Goal: Information Seeking & Learning: Understand process/instructions

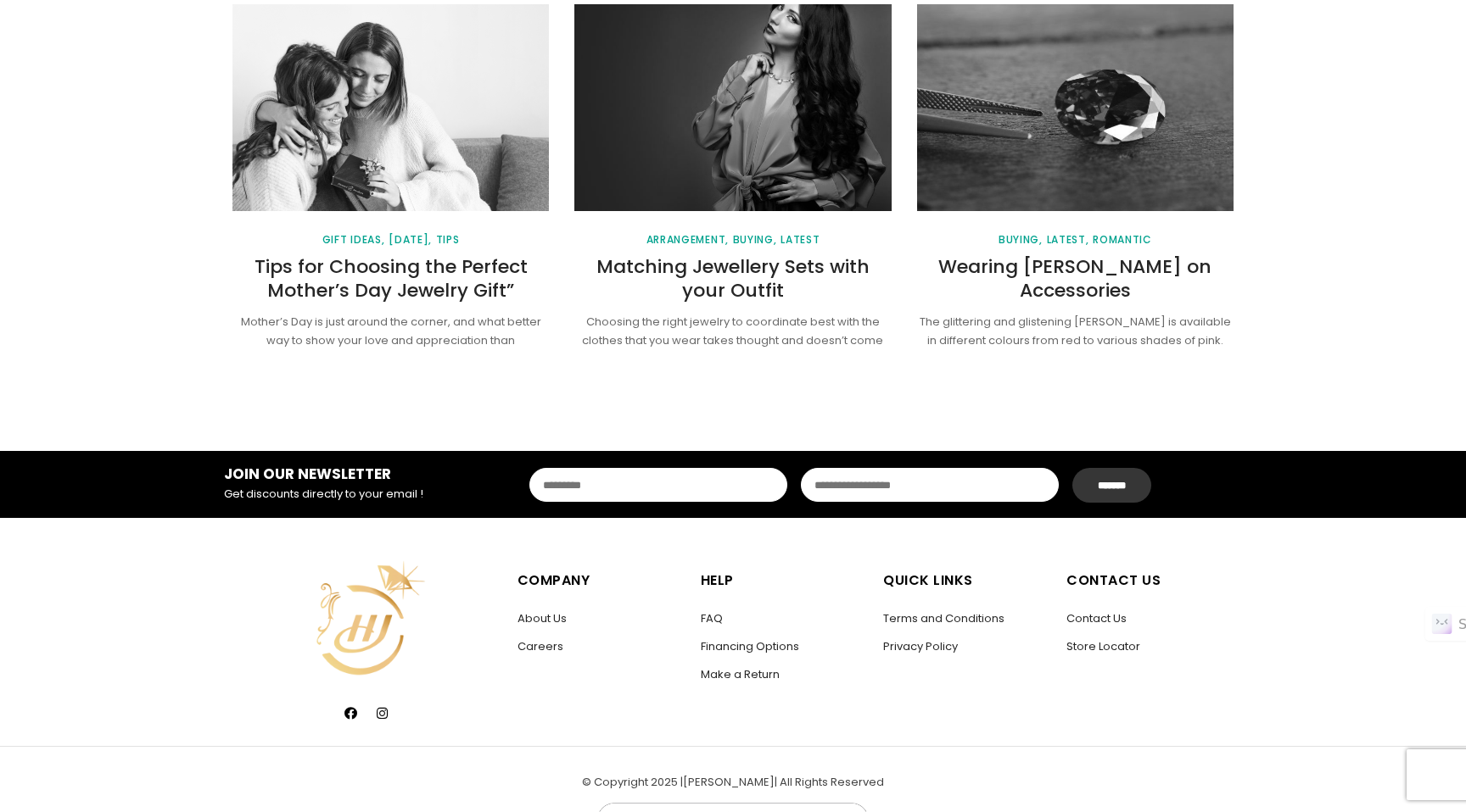
scroll to position [2259, 0]
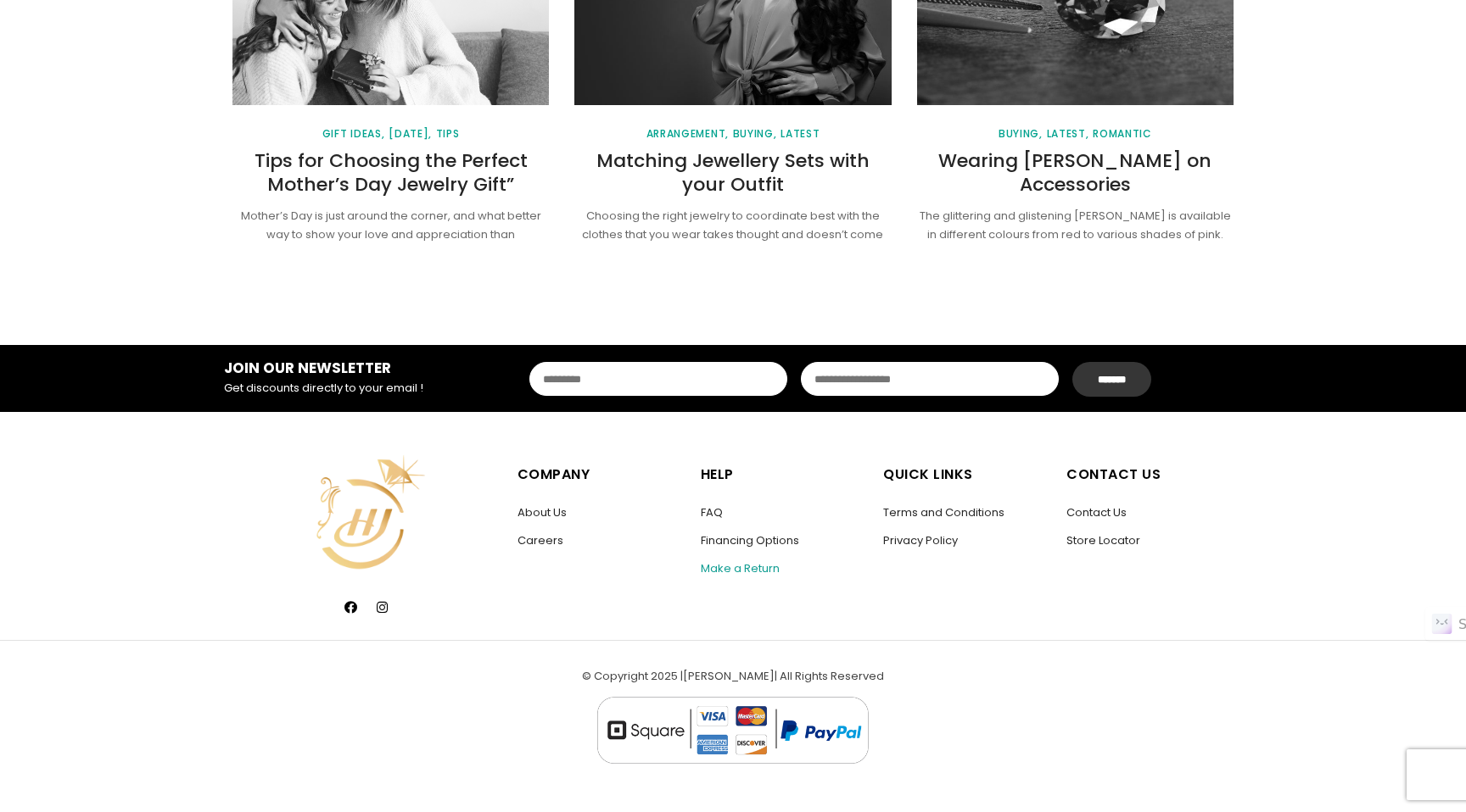
click at [761, 567] on link "Make a Return" at bounding box center [739, 569] width 79 height 17
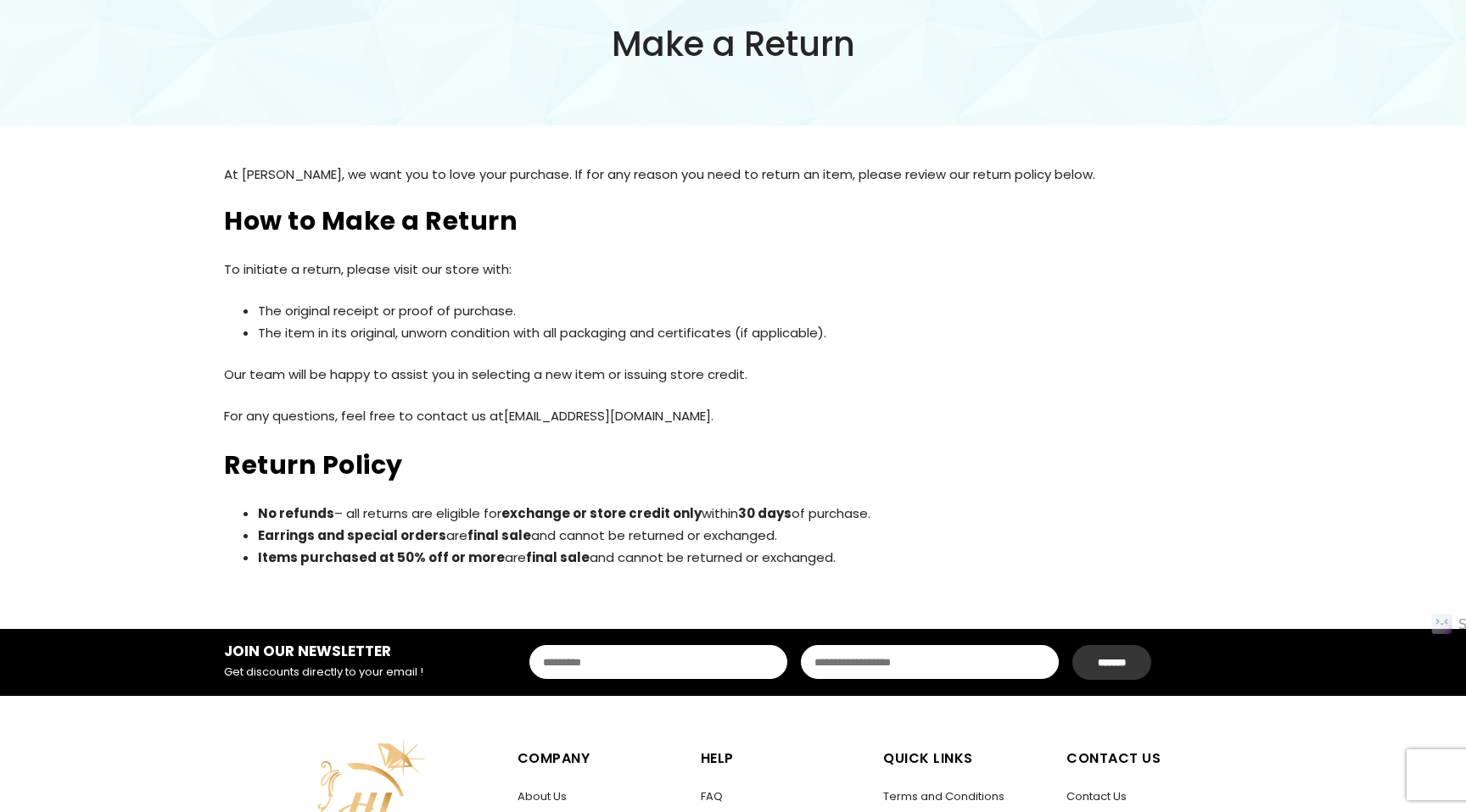
scroll to position [296, 0]
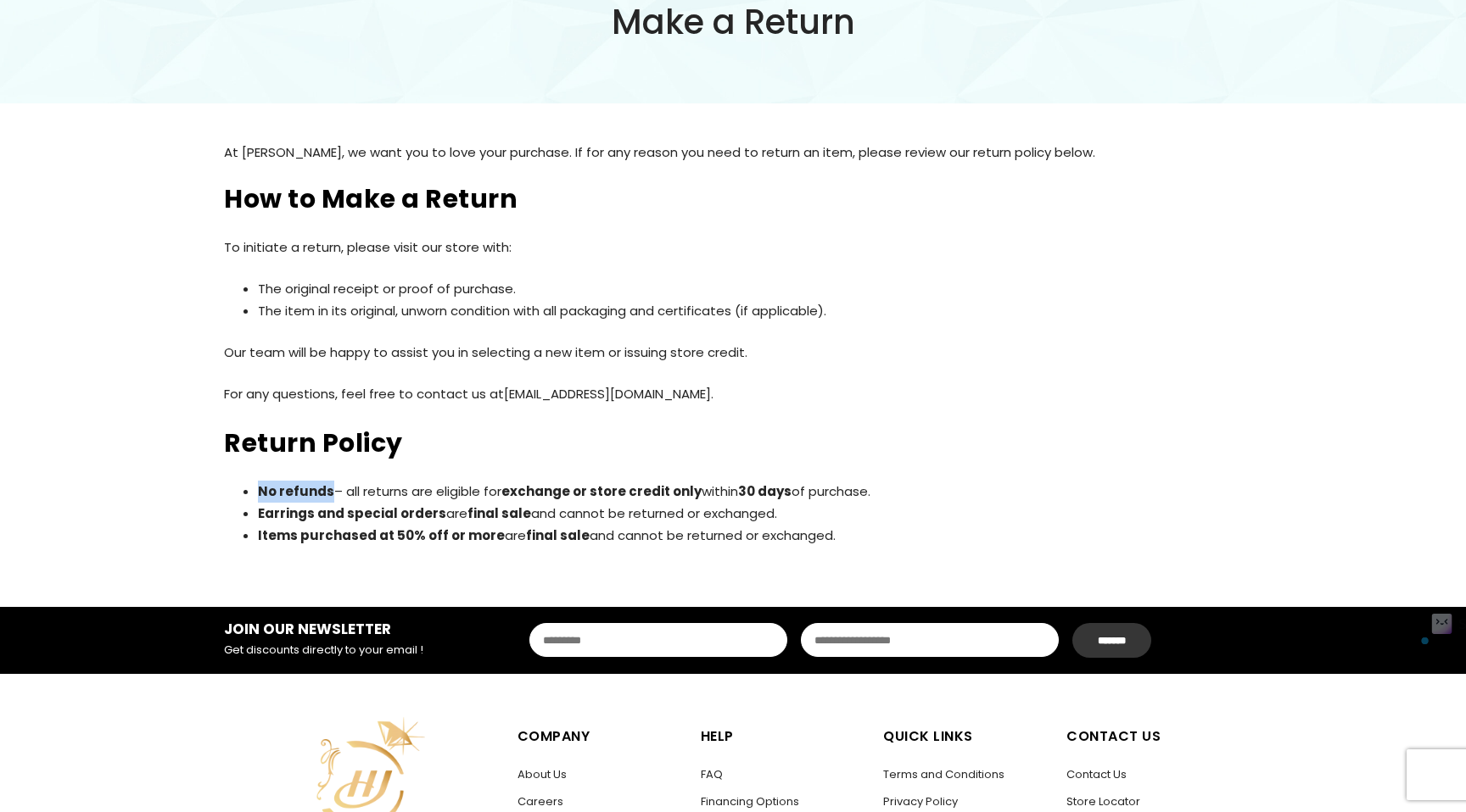
drag, startPoint x: 325, startPoint y: 490, endPoint x: 260, endPoint y: 486, distance: 65.1
click at [260, 486] on strong "No refunds" at bounding box center [296, 492] width 76 height 18
drag, startPoint x: 346, startPoint y: 490, endPoint x: 699, endPoint y: 498, distance: 353.1
click at [699, 498] on li "No refunds – all returns are eligible for exchange or store credit only [DATE] …" at bounding box center [750, 492] width 984 height 22
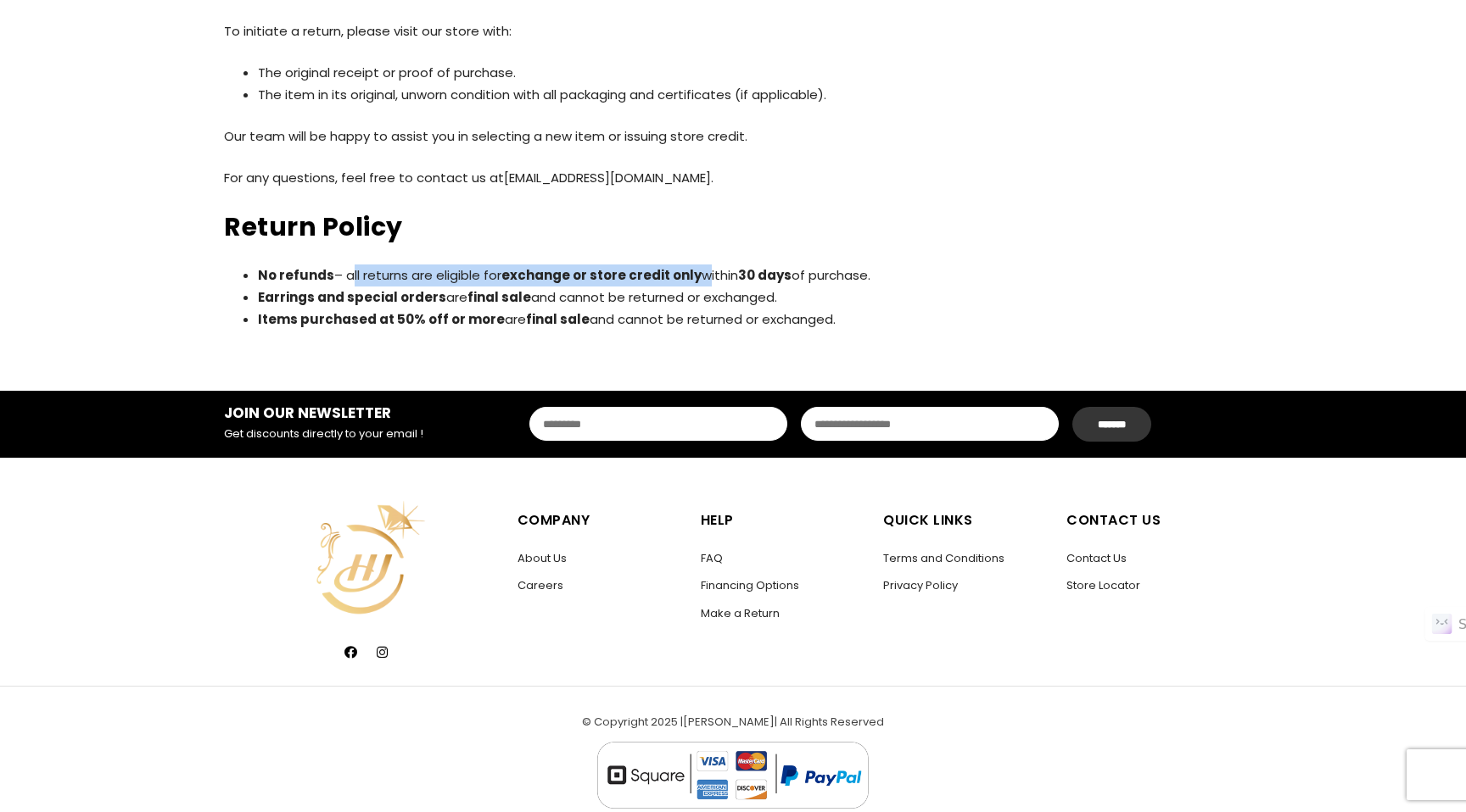
scroll to position [558, 0]
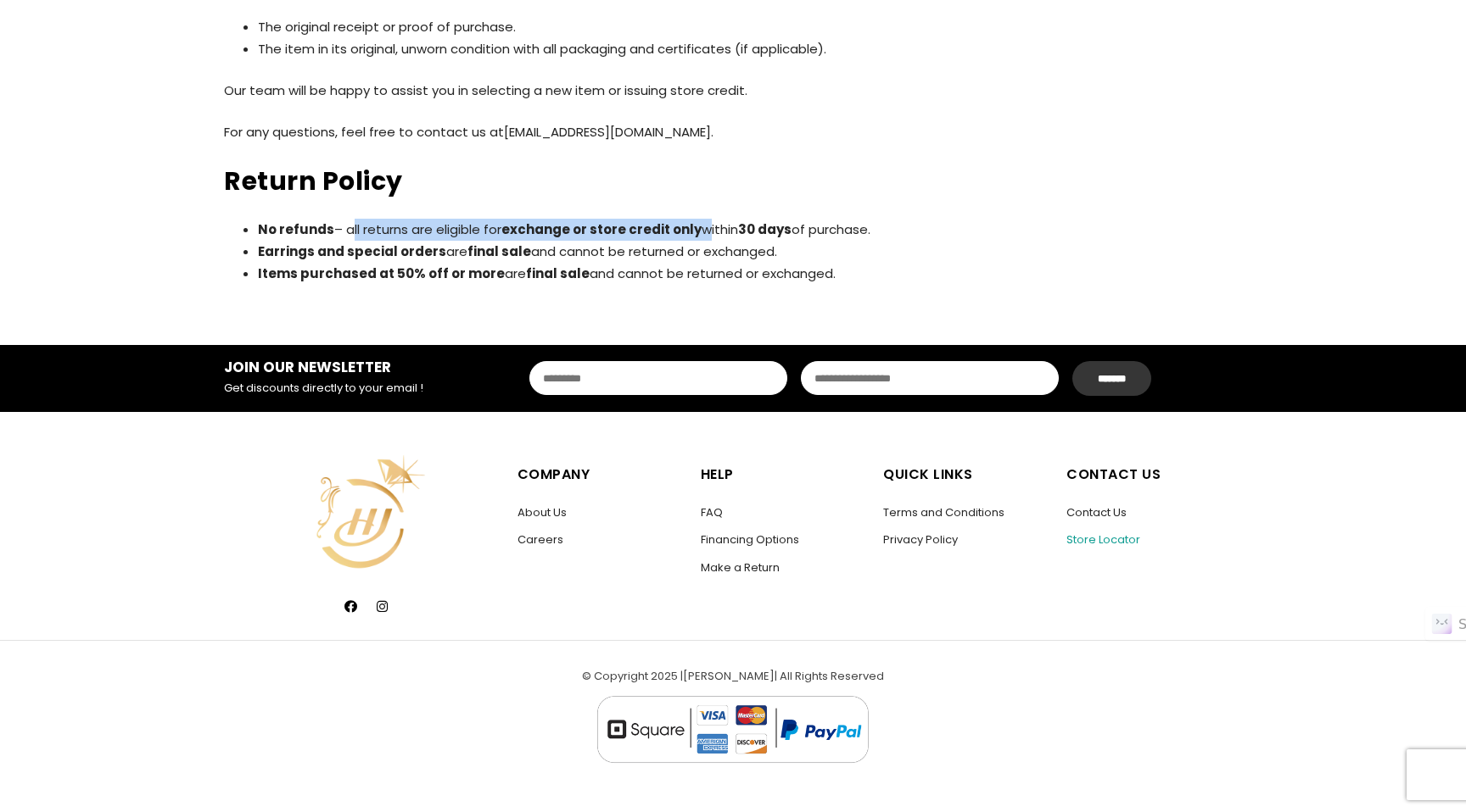
click at [1091, 541] on link "Store Locator" at bounding box center [1104, 539] width 74 height 17
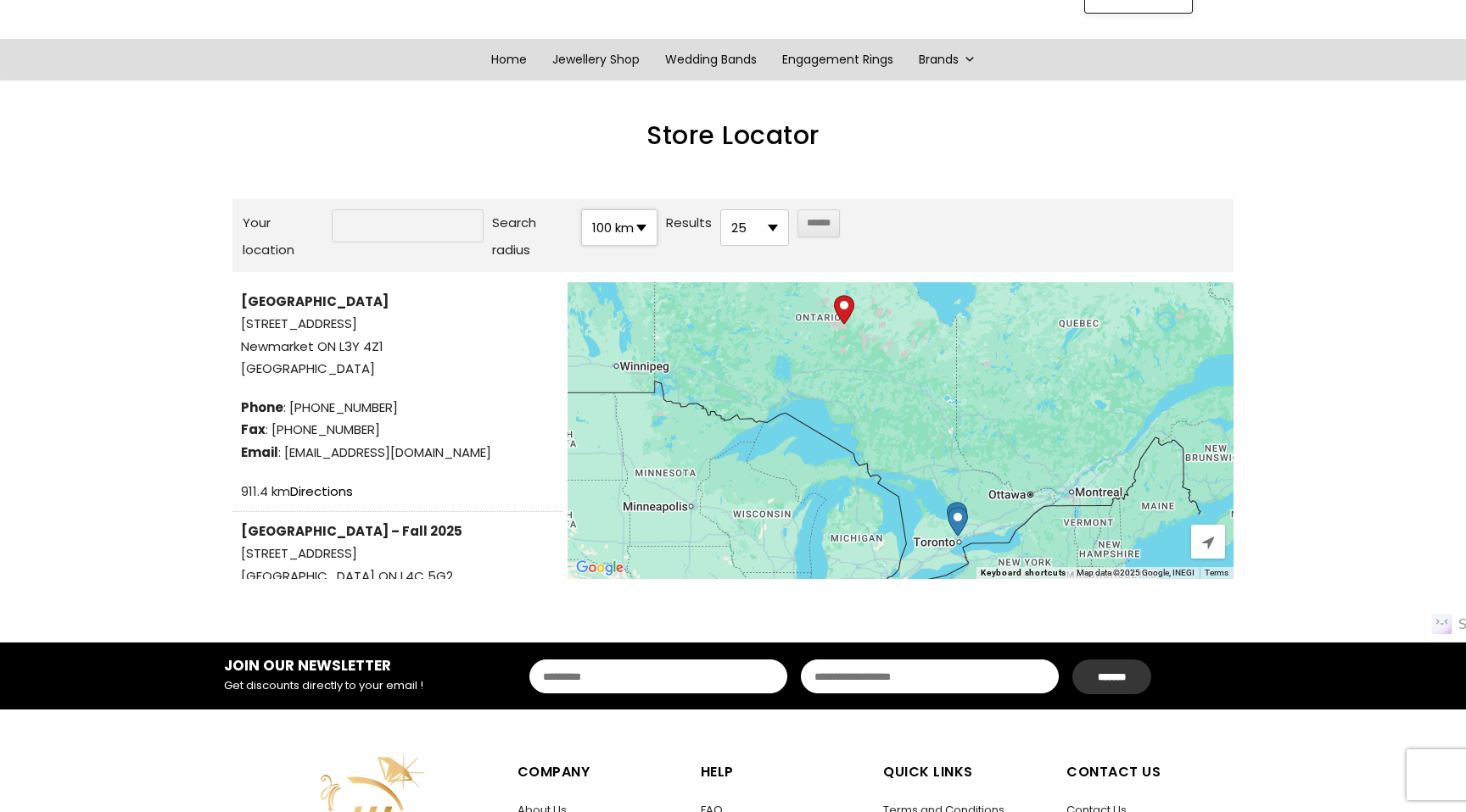
click at [633, 229] on span "100 km" at bounding box center [619, 228] width 75 height 35
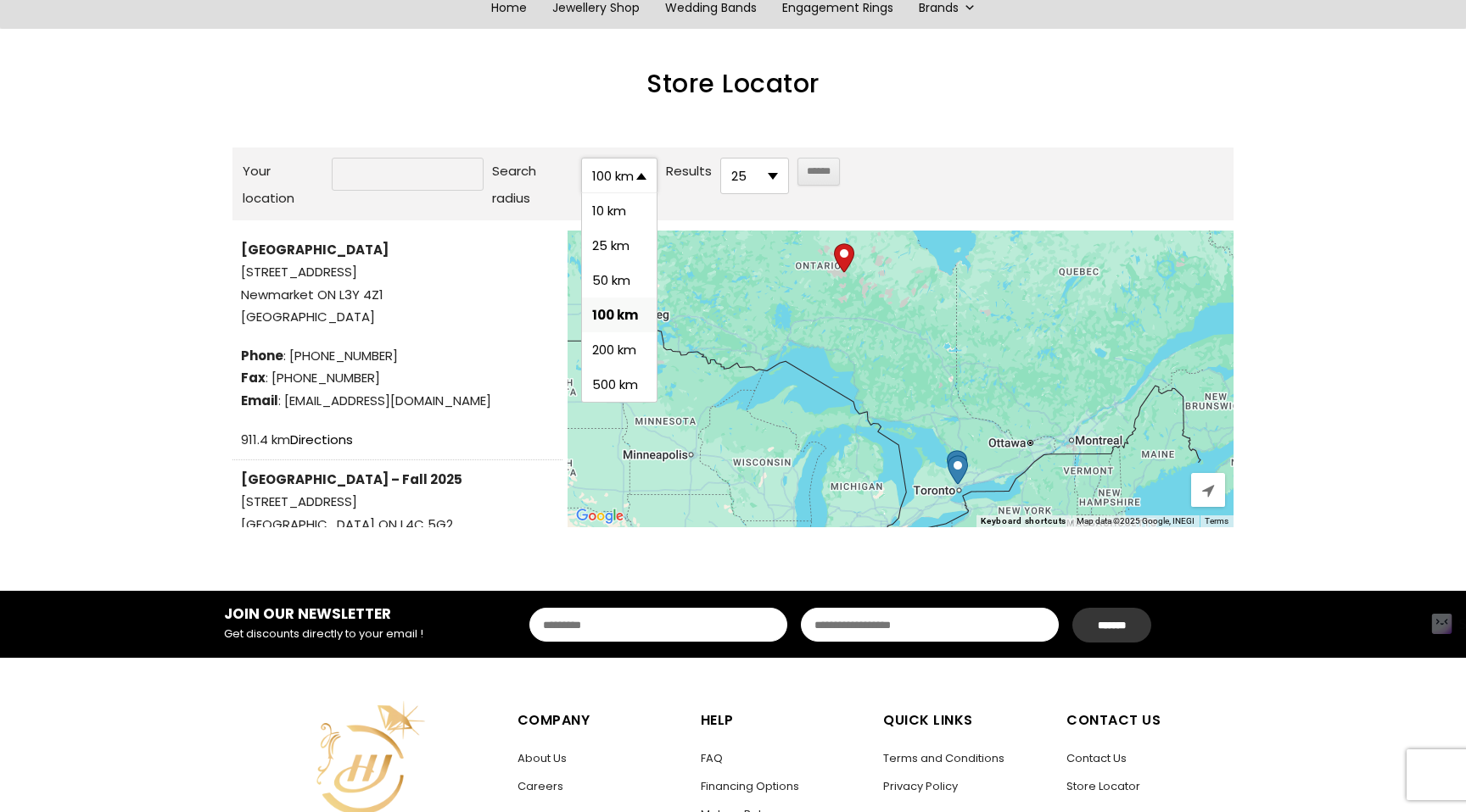
scroll to position [218, 0]
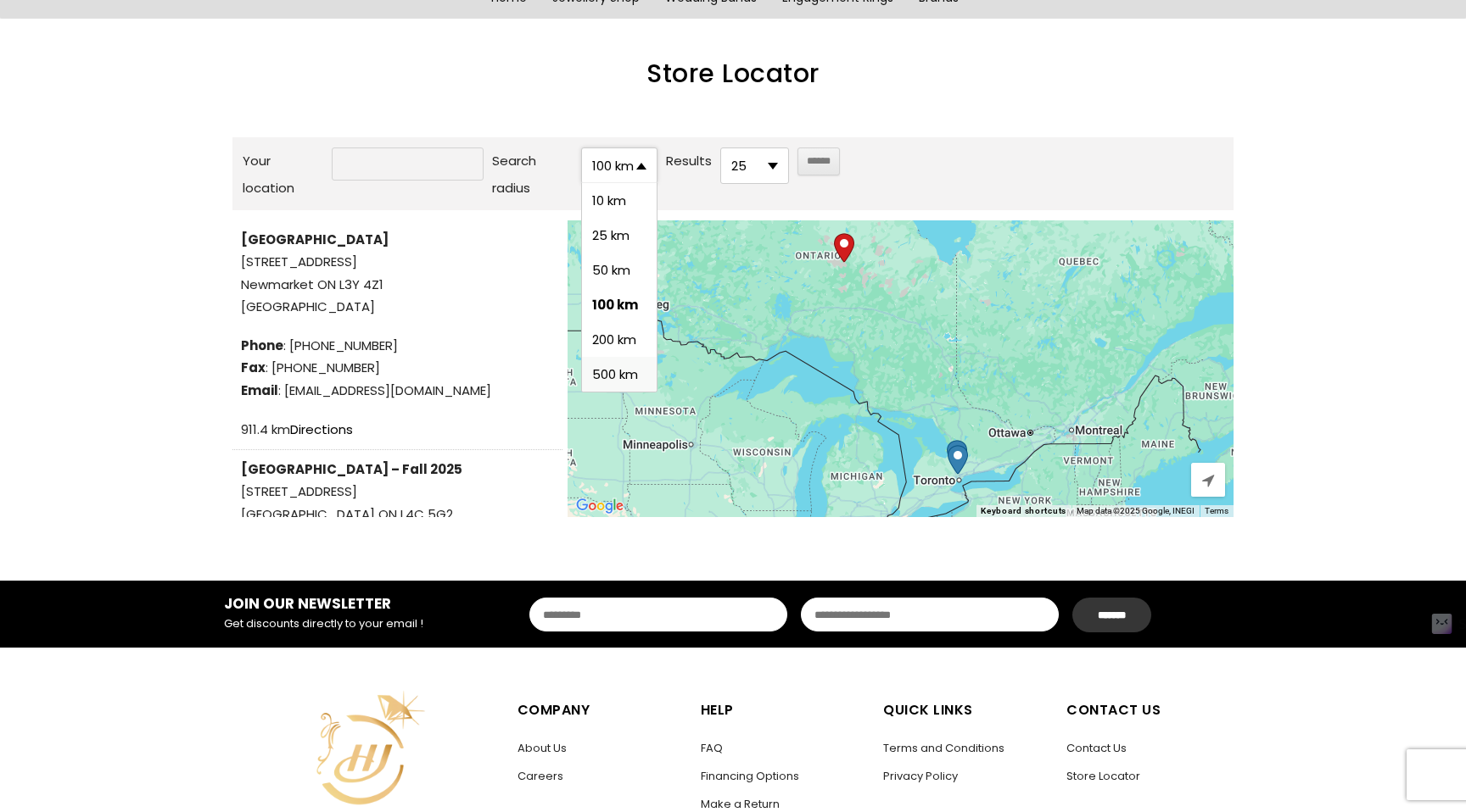
click at [611, 382] on li "500 km" at bounding box center [619, 375] width 75 height 35
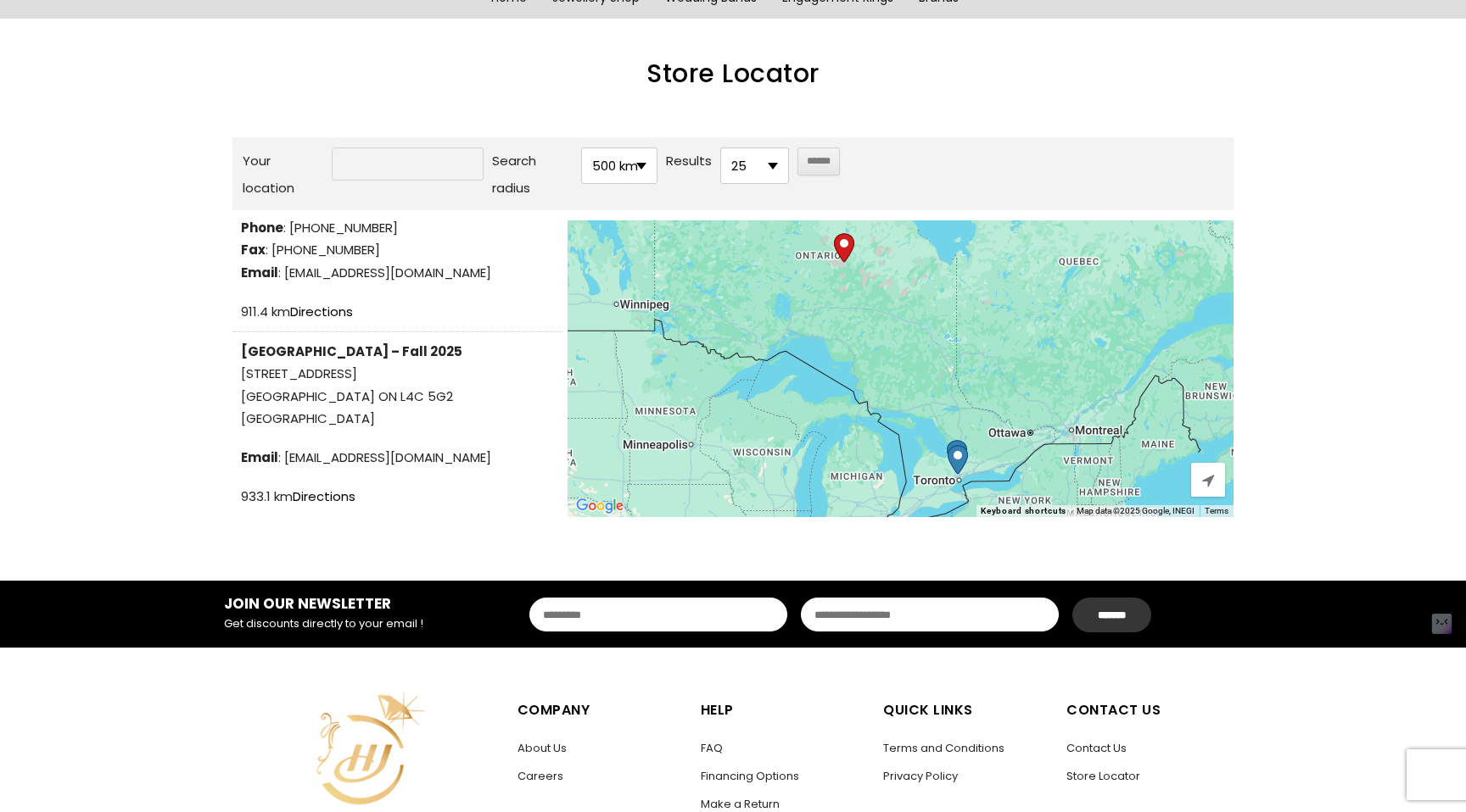
scroll to position [0, 0]
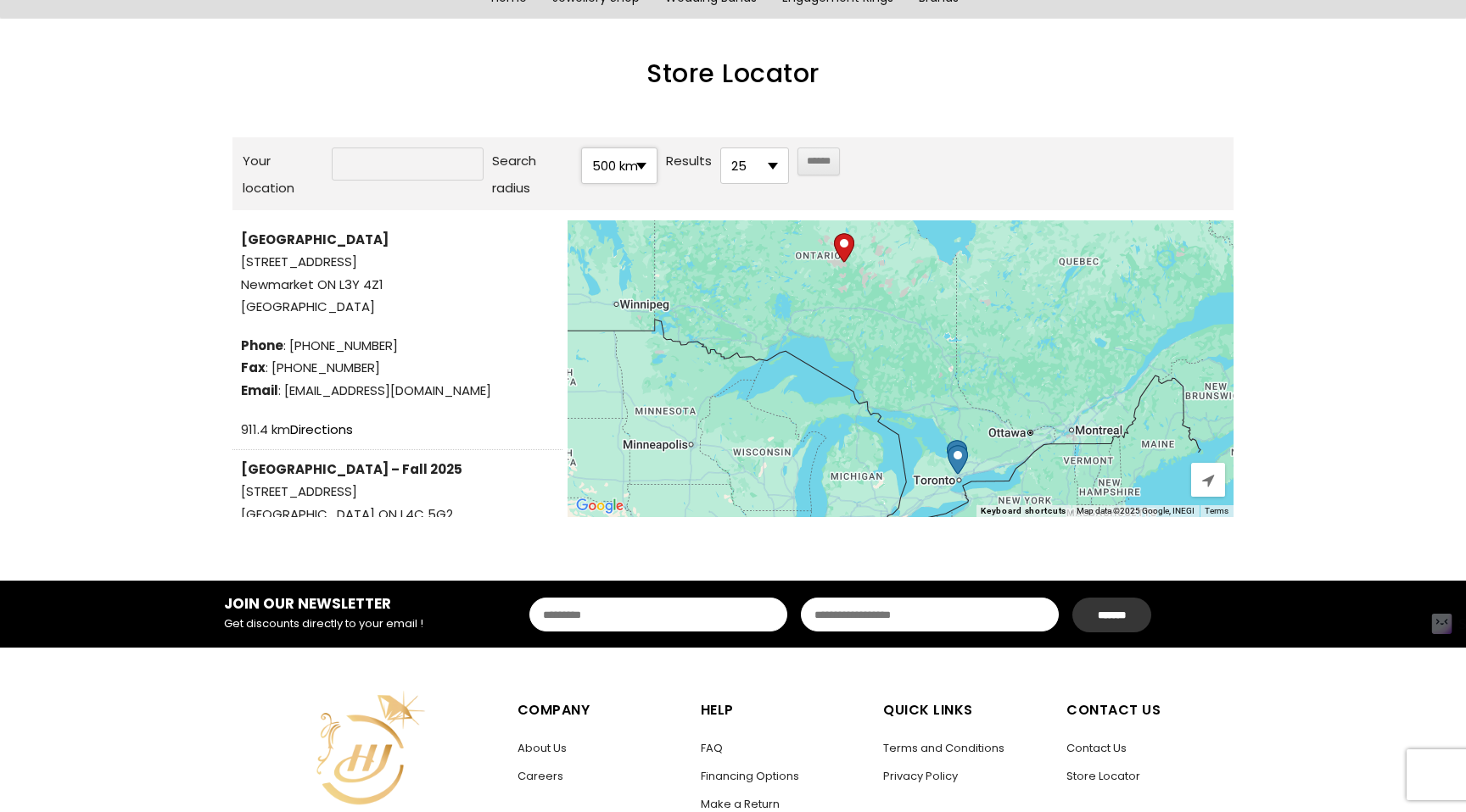
click at [625, 174] on span "500 km" at bounding box center [619, 166] width 75 height 35
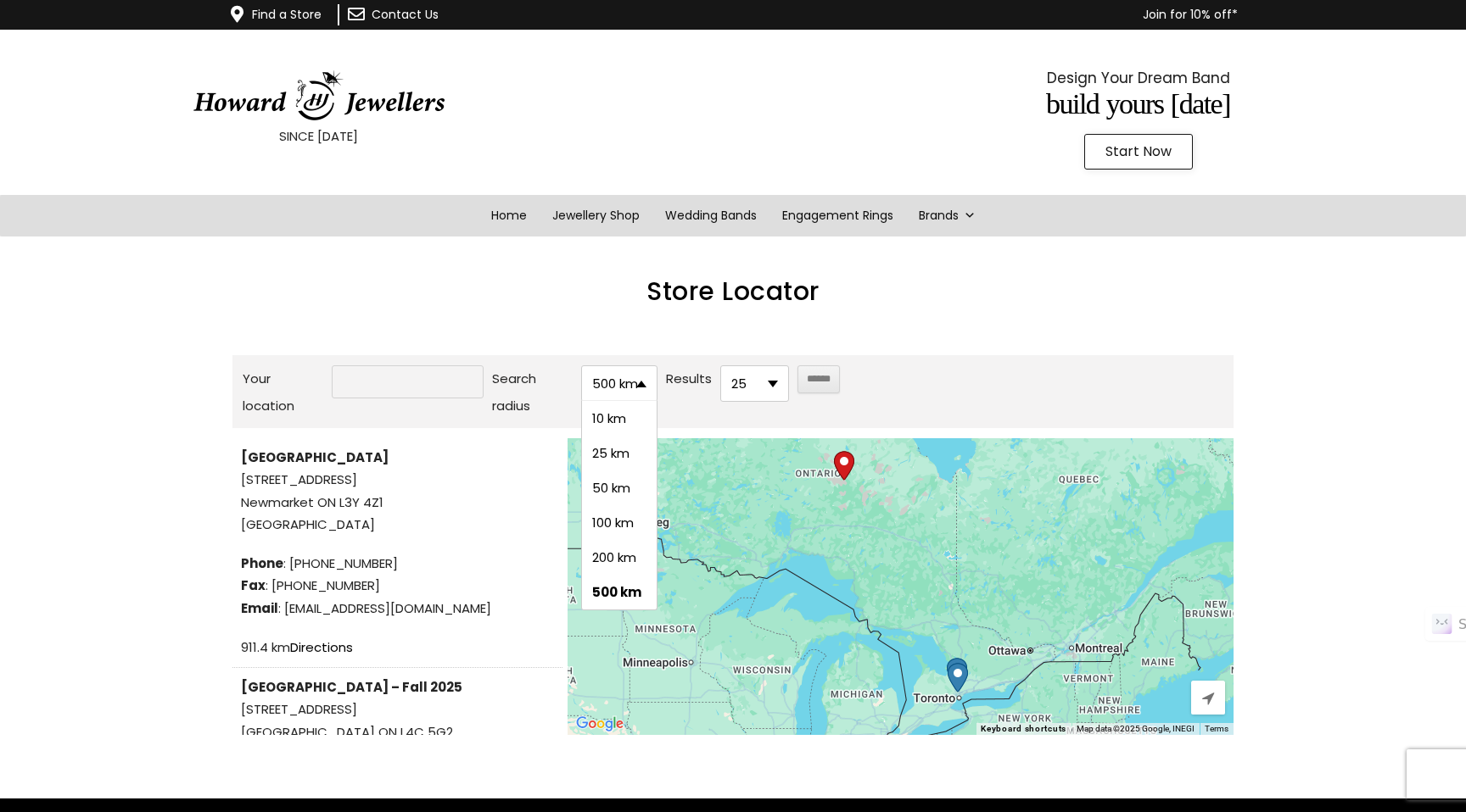
click at [751, 332] on div at bounding box center [733, 329] width 1001 height 17
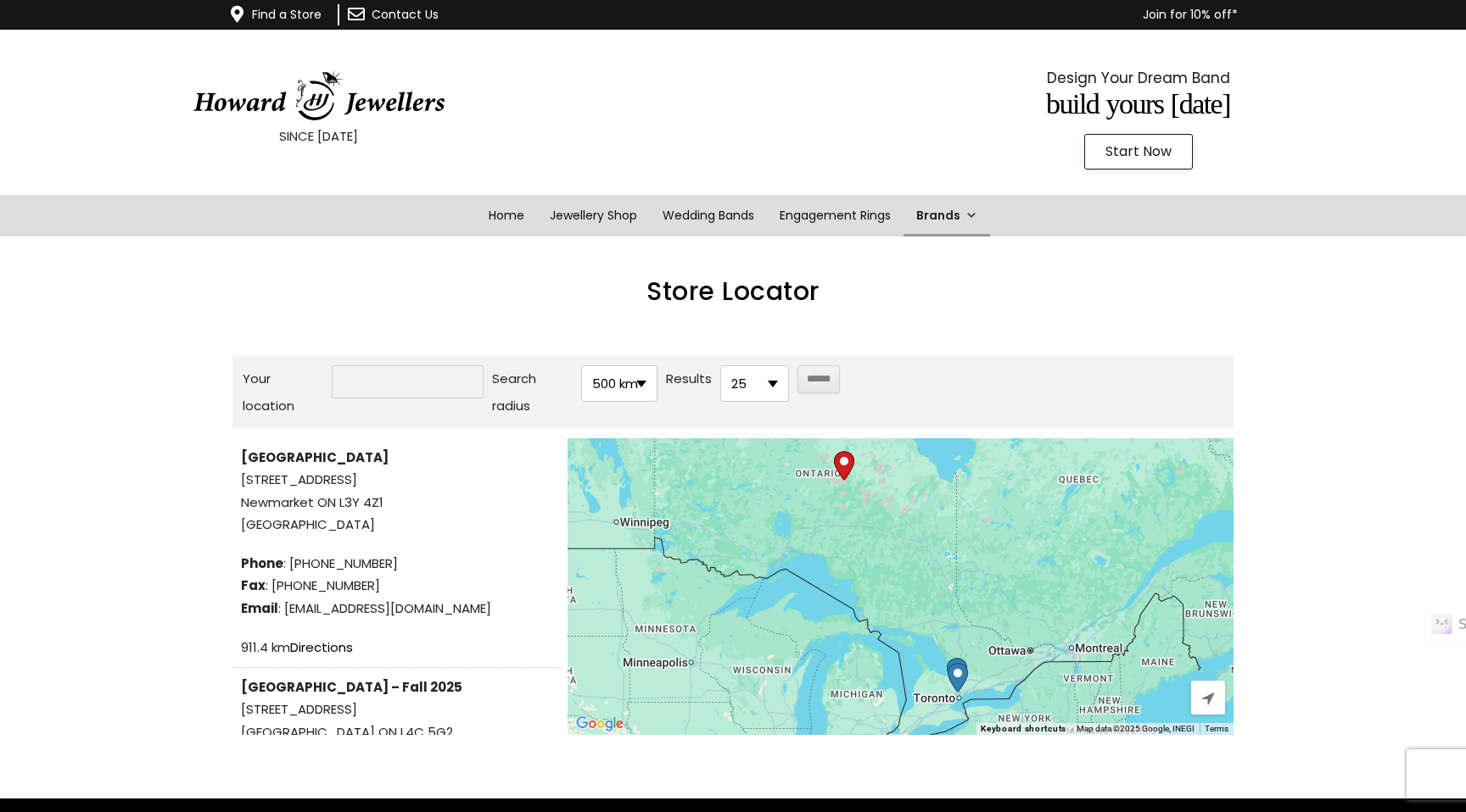
click at [929, 220] on link "Brands" at bounding box center [946, 215] width 87 height 42
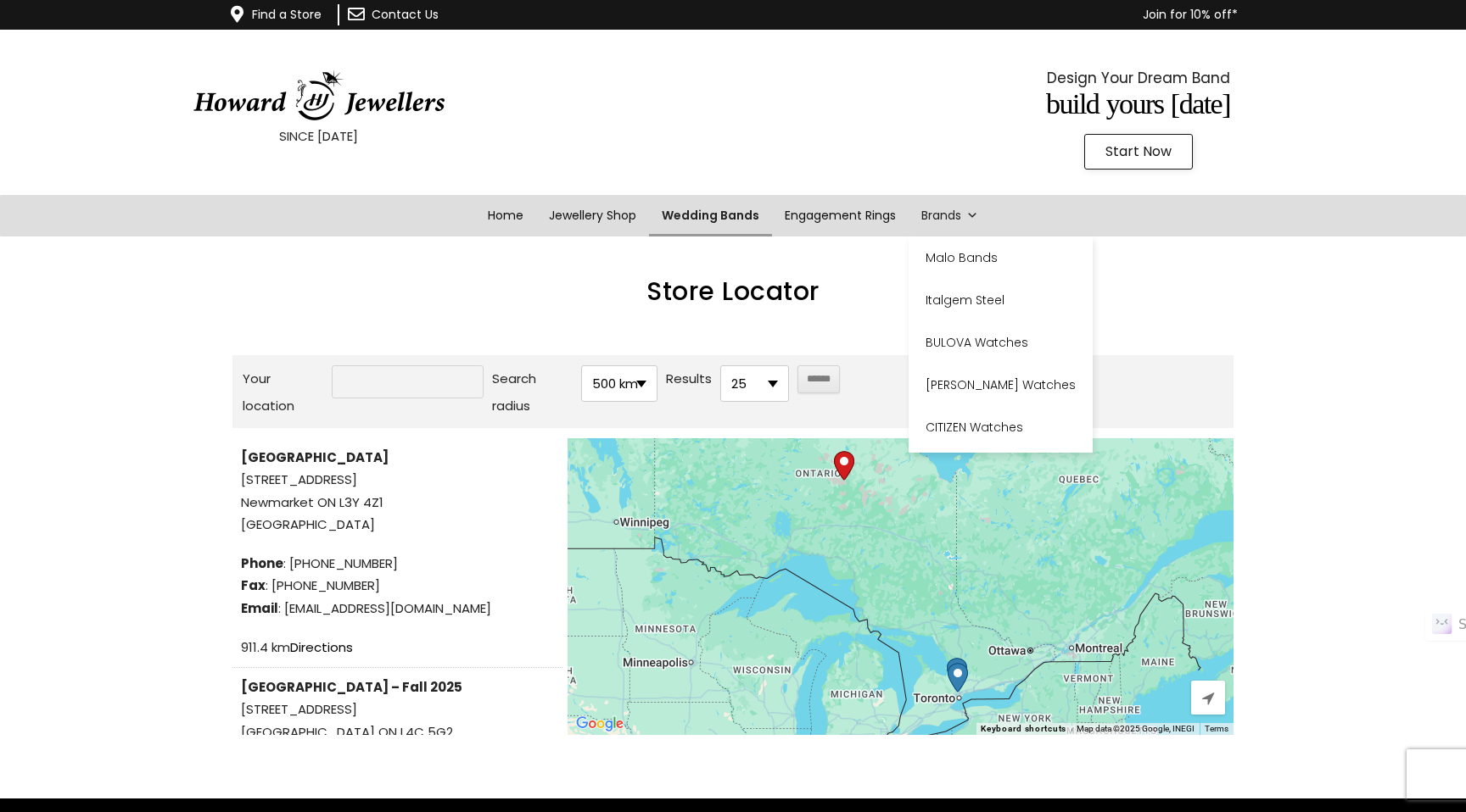
click at [746, 205] on link "Wedding Bands" at bounding box center [710, 215] width 123 height 42
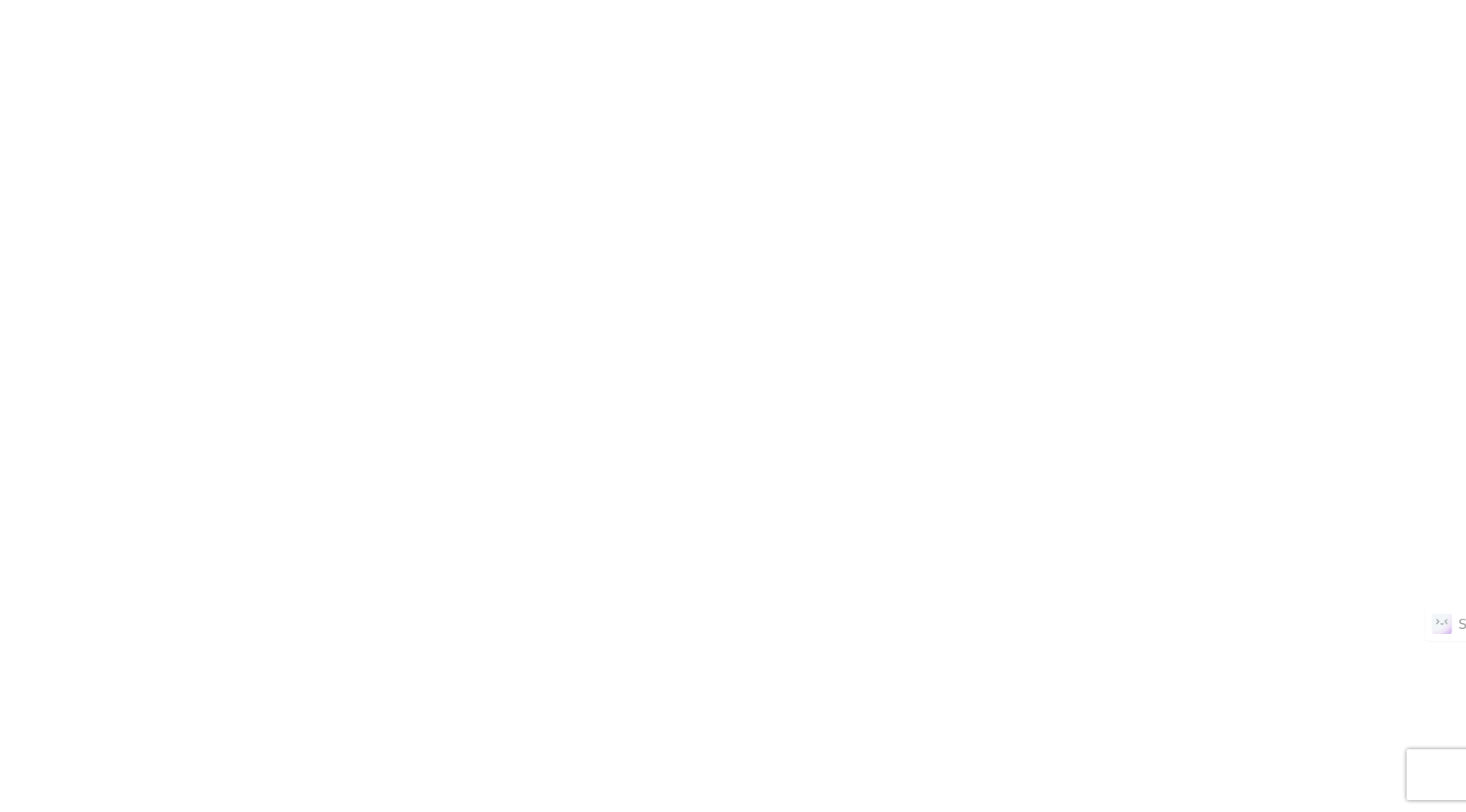
scroll to position [244, 0]
